Goal: Check status: Check status

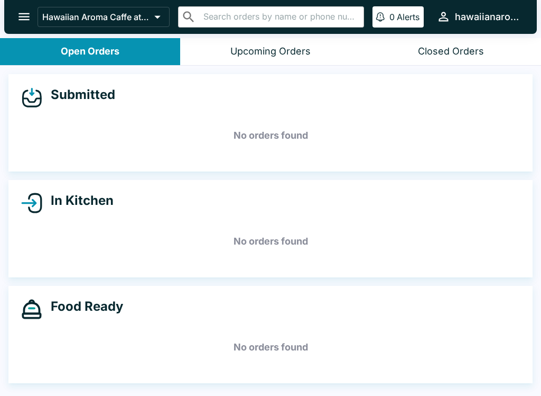
click at [367, 231] on h5 "No orders found" at bounding box center [270, 241] width 499 height 38
click at [103, 379] on div "Food Ready No orders found" at bounding box center [270, 334] width 525 height 97
click at [220, 378] on div "Food Ready No orders found" at bounding box center [270, 334] width 525 height 97
click at [126, 357] on h5 "No orders found" at bounding box center [270, 347] width 499 height 38
click at [189, 344] on h5 "No orders found" at bounding box center [270, 347] width 499 height 38
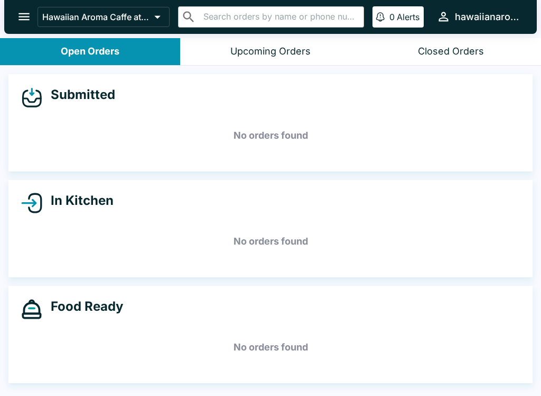
scroll to position [2, 0]
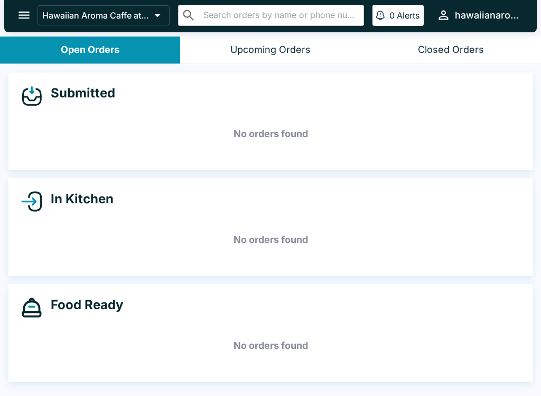
click at [166, 348] on h5 "No orders found" at bounding box center [270, 345] width 499 height 38
click at [171, 343] on h5 "No orders found" at bounding box center [270, 345] width 499 height 38
click at [160, 350] on h5 "No orders found" at bounding box center [270, 345] width 499 height 38
click at [160, 349] on h5 "No orders found" at bounding box center [270, 345] width 499 height 38
click at [161, 348] on h5 "No orders found" at bounding box center [270, 345] width 499 height 38
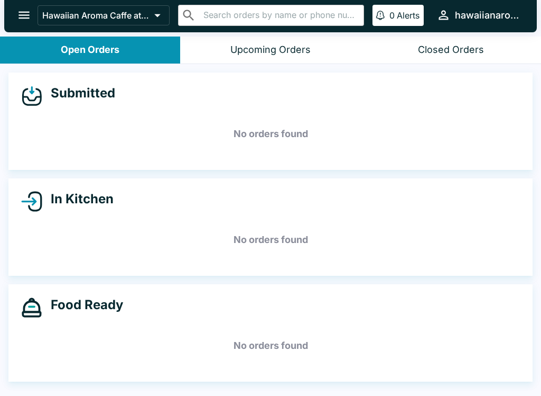
click at [161, 348] on h5 "No orders found" at bounding box center [270, 345] width 499 height 38
click at [159, 350] on h5 "No orders found" at bounding box center [270, 345] width 499 height 38
click at [158, 349] on h5 "No orders found" at bounding box center [270, 345] width 499 height 38
click at [155, 357] on h5 "No orders found" at bounding box center [270, 345] width 499 height 38
click at [154, 357] on h5 "No orders found" at bounding box center [270, 345] width 499 height 38
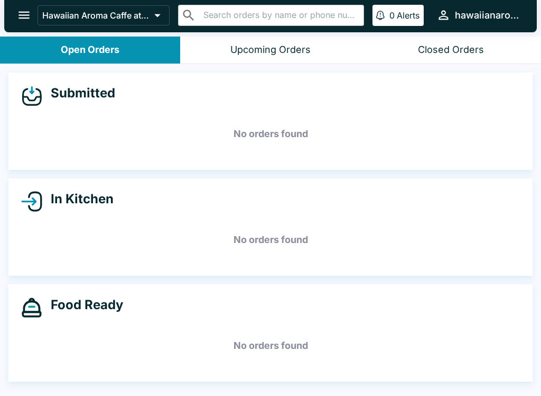
click at [174, 356] on h5 "No orders found" at bounding box center [270, 345] width 499 height 38
click at [176, 348] on h5 "No orders found" at bounding box center [270, 345] width 499 height 38
click at [155, 349] on h5 "No orders found" at bounding box center [270, 345] width 499 height 38
click at [161, 356] on h5 "No orders found" at bounding box center [270, 345] width 499 height 38
click at [167, 356] on h5 "No orders found" at bounding box center [270, 345] width 499 height 38
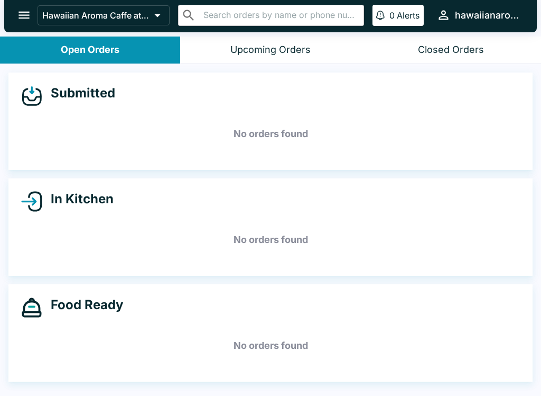
click at [168, 356] on h5 "No orders found" at bounding box center [270, 345] width 499 height 38
click at [121, 346] on h5 "No orders found" at bounding box center [270, 345] width 499 height 38
click at [132, 362] on h5 "No orders found" at bounding box center [270, 345] width 499 height 38
click at [138, 332] on h5 "No orders found" at bounding box center [270, 345] width 499 height 38
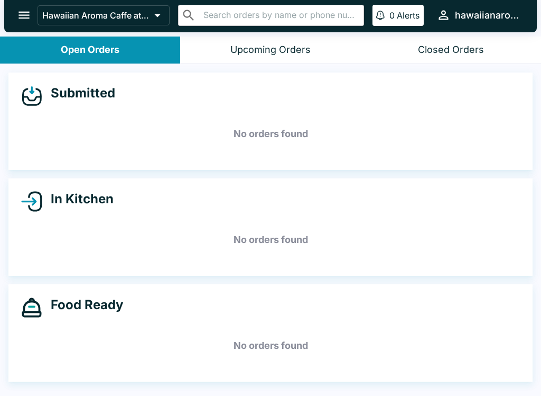
click at [86, 380] on div "Food Ready No orders found" at bounding box center [270, 332] width 525 height 97
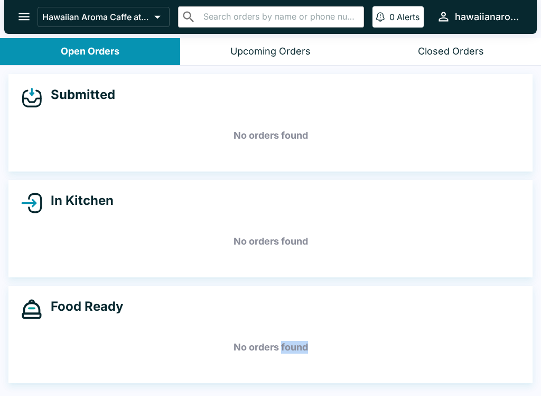
click at [134, 370] on div "Food Ready No orders found" at bounding box center [270, 334] width 525 height 97
click at [58, 392] on div "Submitted No orders found In Kitchen No orders found Food Ready No orders found" at bounding box center [270, 232] width 541 height 332
click at [95, 381] on div "Food Ready No orders found" at bounding box center [270, 334] width 525 height 97
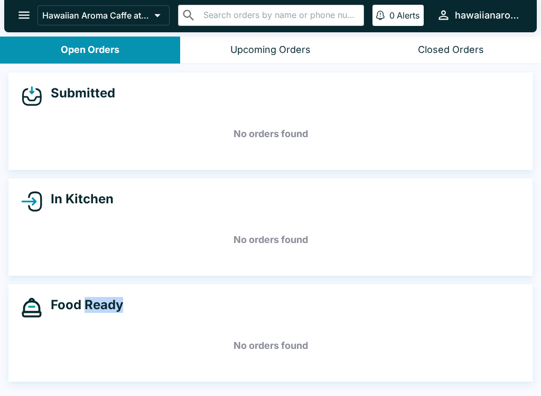
click at [53, 315] on div "Food Ready" at bounding box center [270, 307] width 499 height 21
click at [124, 316] on div "Food Ready" at bounding box center [270, 307] width 499 height 21
click at [55, 345] on h5 "No orders found" at bounding box center [270, 345] width 499 height 38
